Goal: Task Accomplishment & Management: Use online tool/utility

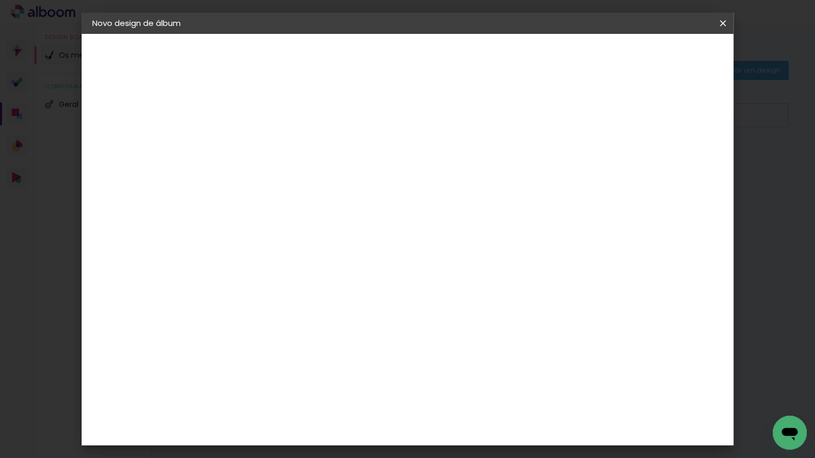
click at [724, 19] on iron-icon at bounding box center [723, 23] width 13 height 11
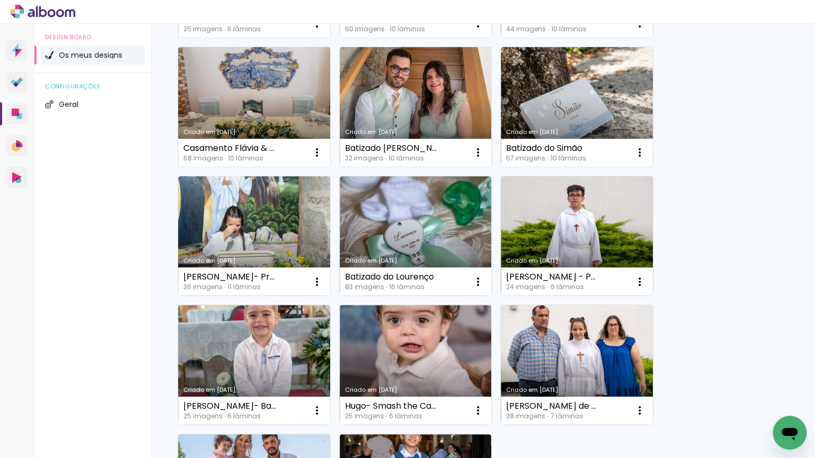
scroll to position [902, 0]
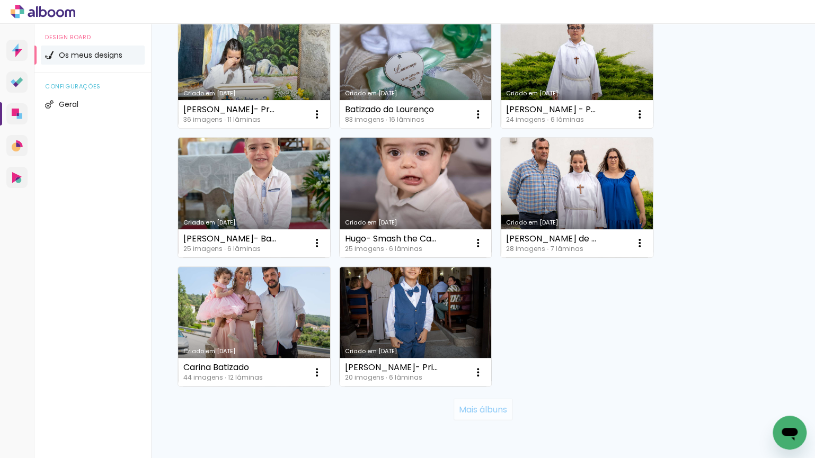
click at [0, 0] on slot "Mais álbuns" at bounding box center [0, 0] width 0 height 0
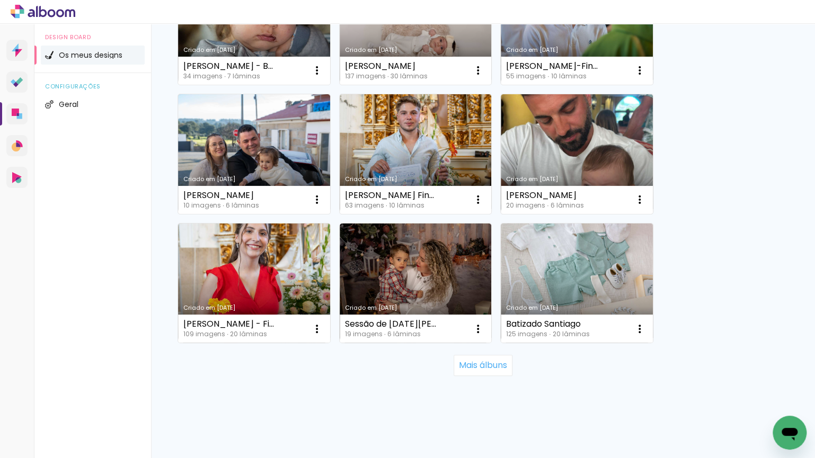
scroll to position [1982, 0]
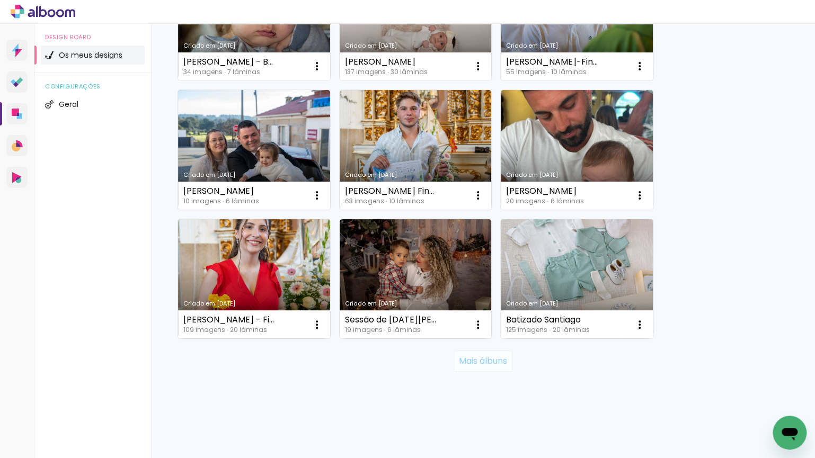
click at [0, 0] on slot "Mais álbuns" at bounding box center [0, 0] width 0 height 0
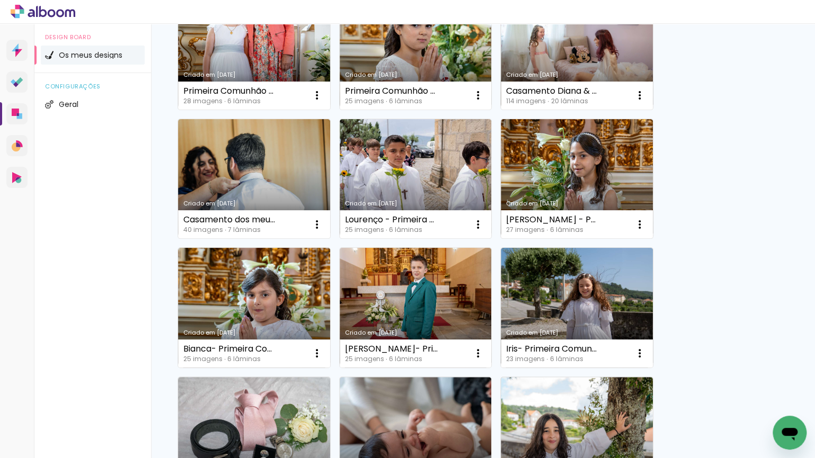
scroll to position [1431, 0]
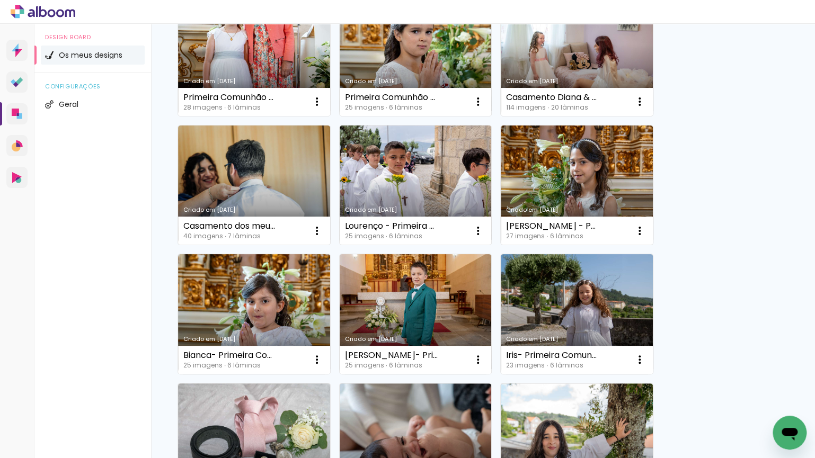
click at [558, 36] on link "Criado em [DATE]" at bounding box center [577, 56] width 152 height 120
